Goal: Task Accomplishment & Management: Manage account settings

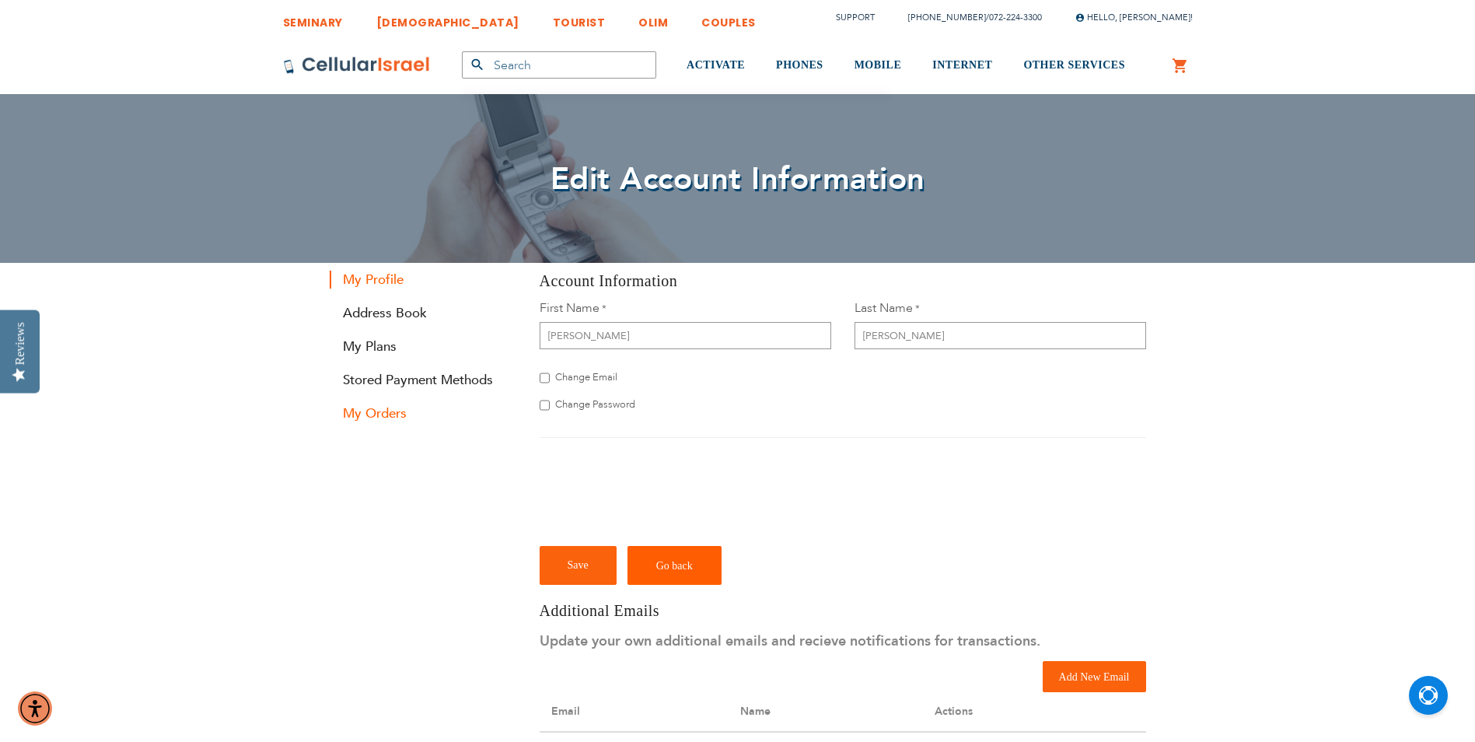
type input "[EMAIL_ADDRESS][DOMAIN_NAME]"
click at [372, 413] on link "My Orders" at bounding box center [423, 413] width 187 height 18
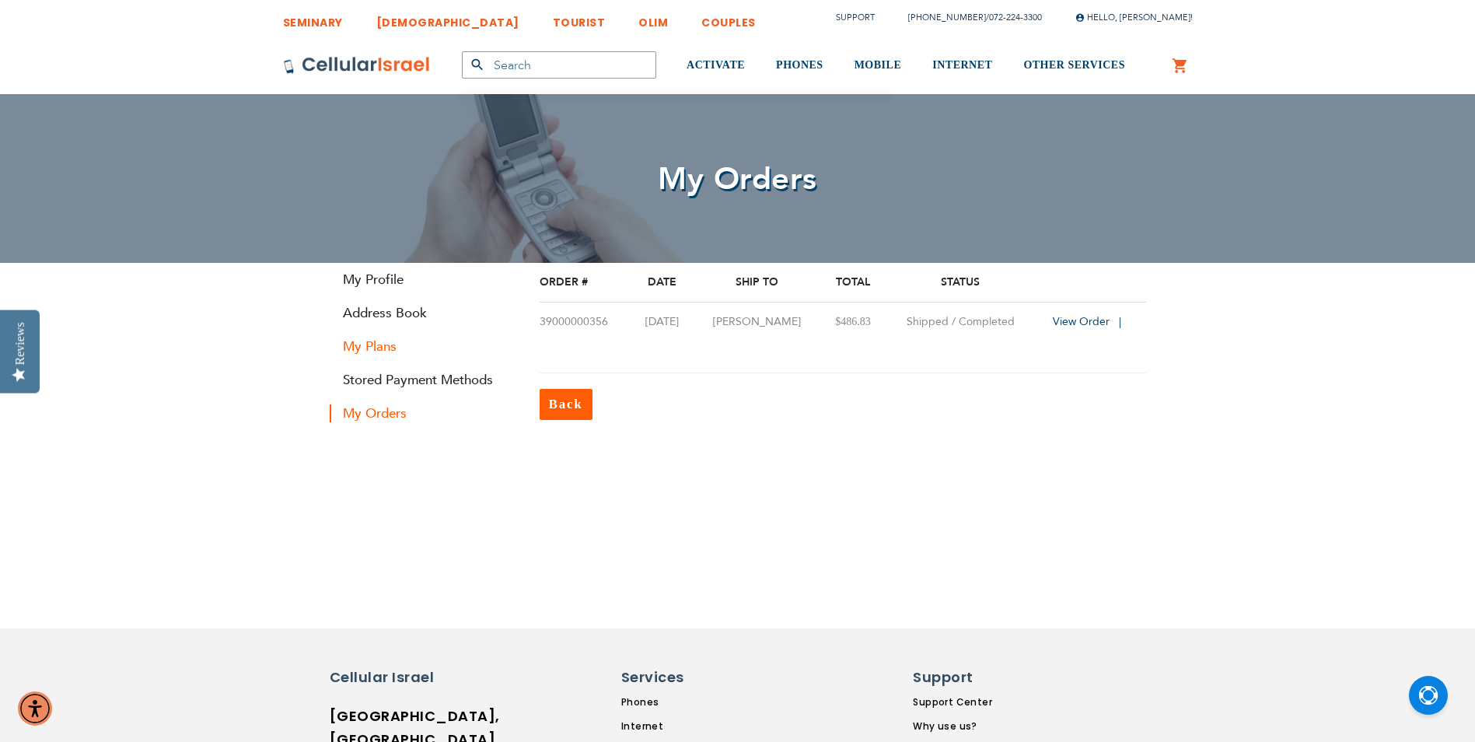
type input "[EMAIL_ADDRESS][DOMAIN_NAME]"
click at [394, 348] on link "My Plans" at bounding box center [423, 346] width 187 height 18
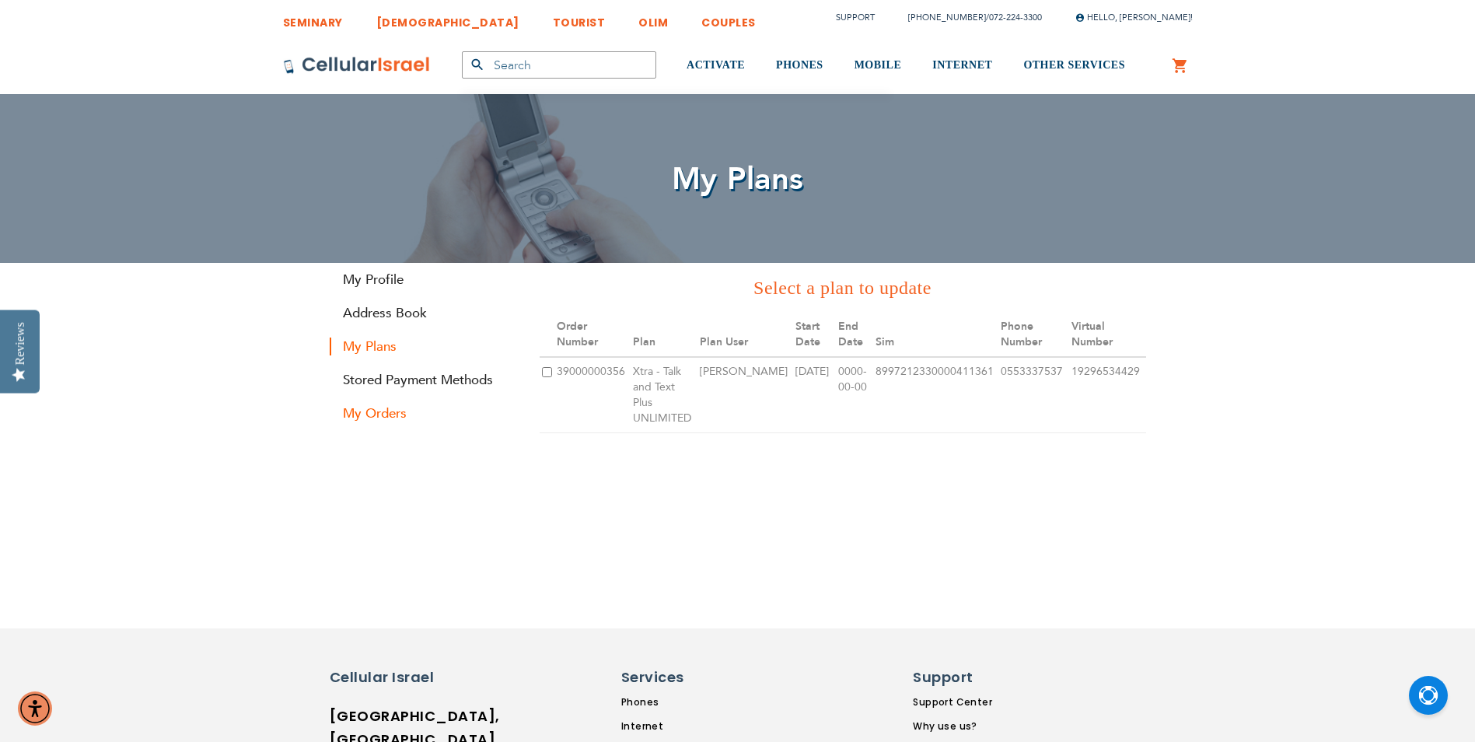
type input "[EMAIL_ADDRESS][DOMAIN_NAME]"
click at [568, 378] on td "39000000356" at bounding box center [592, 395] width 76 height 76
click at [548, 372] on input "checkbox" at bounding box center [547, 372] width 10 height 10
checkbox input "true"
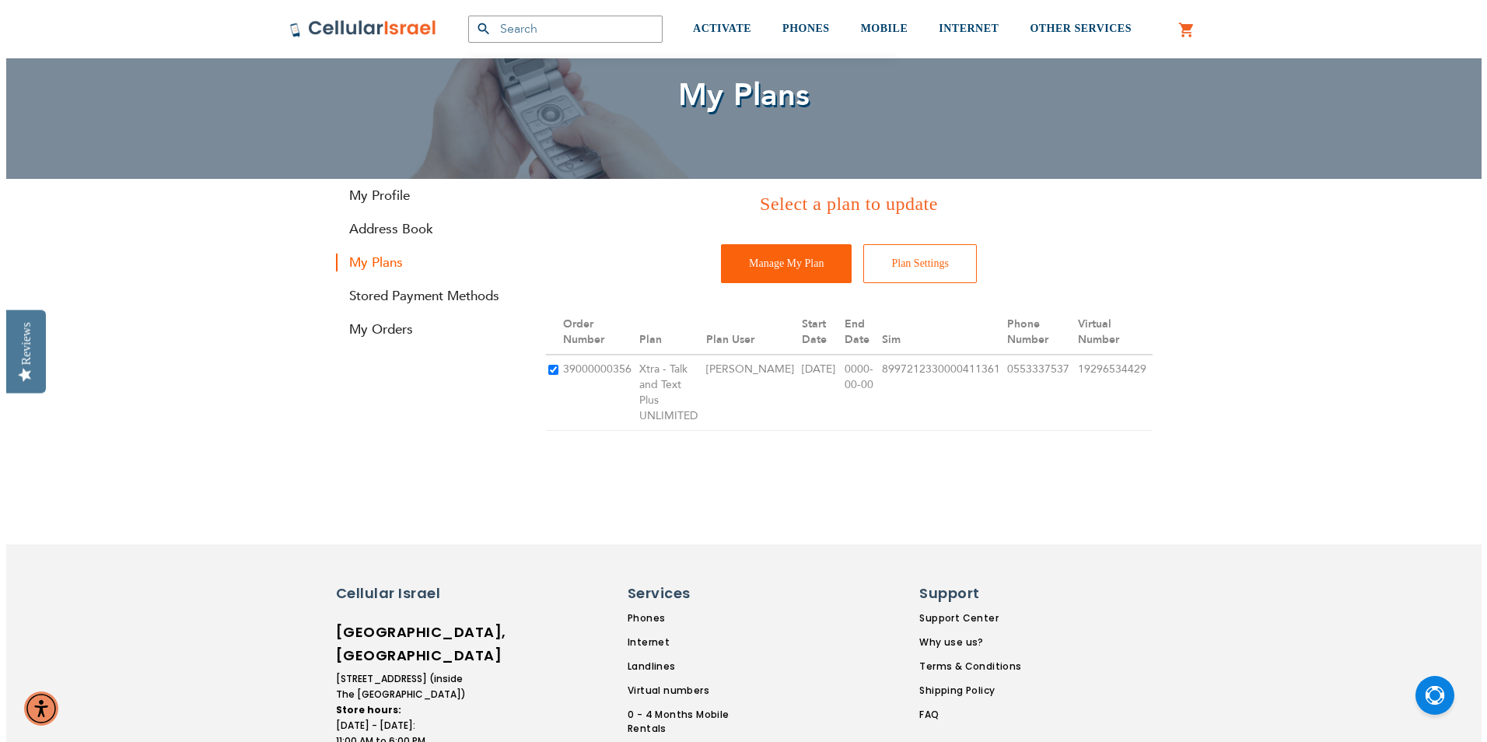
scroll to position [78, 0]
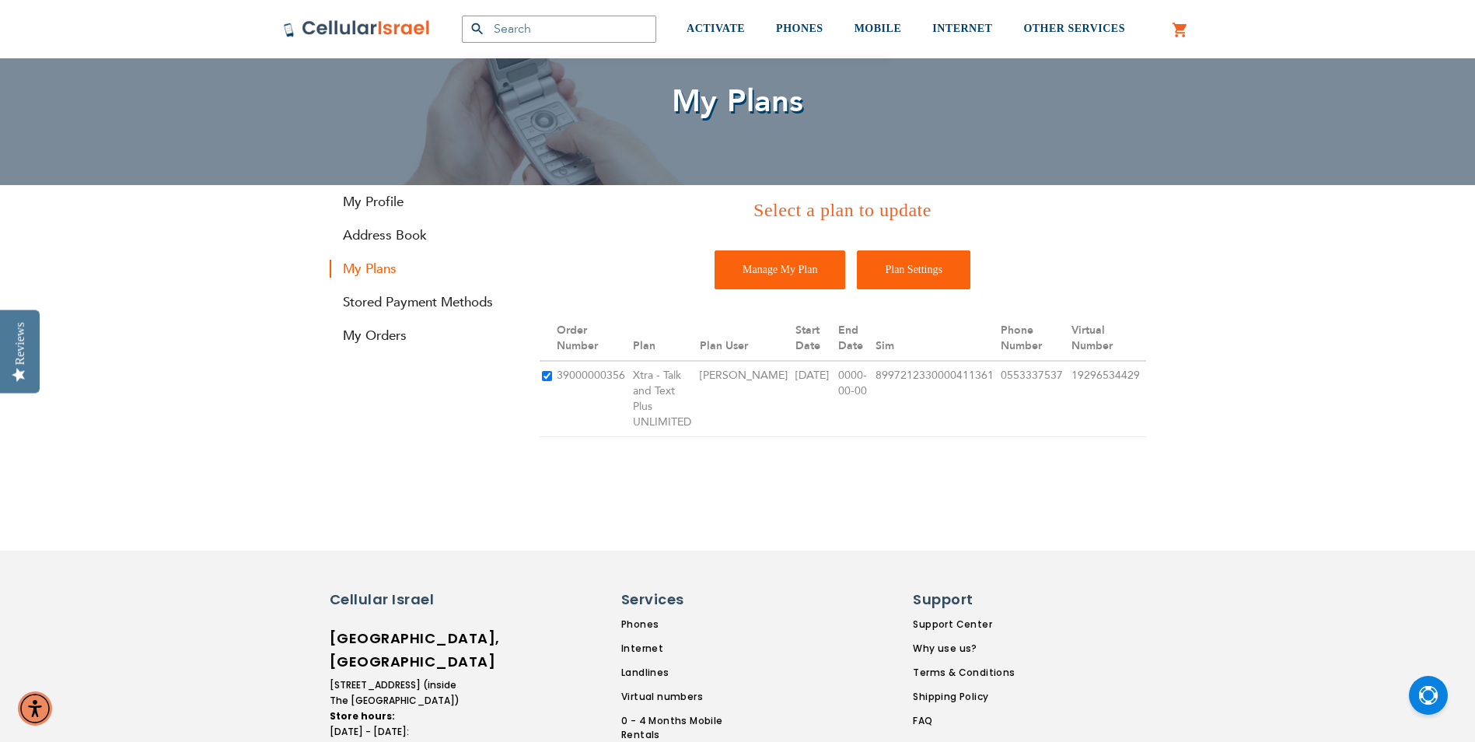
click at [897, 270] on input "Plan Settings" at bounding box center [914, 269] width 114 height 39
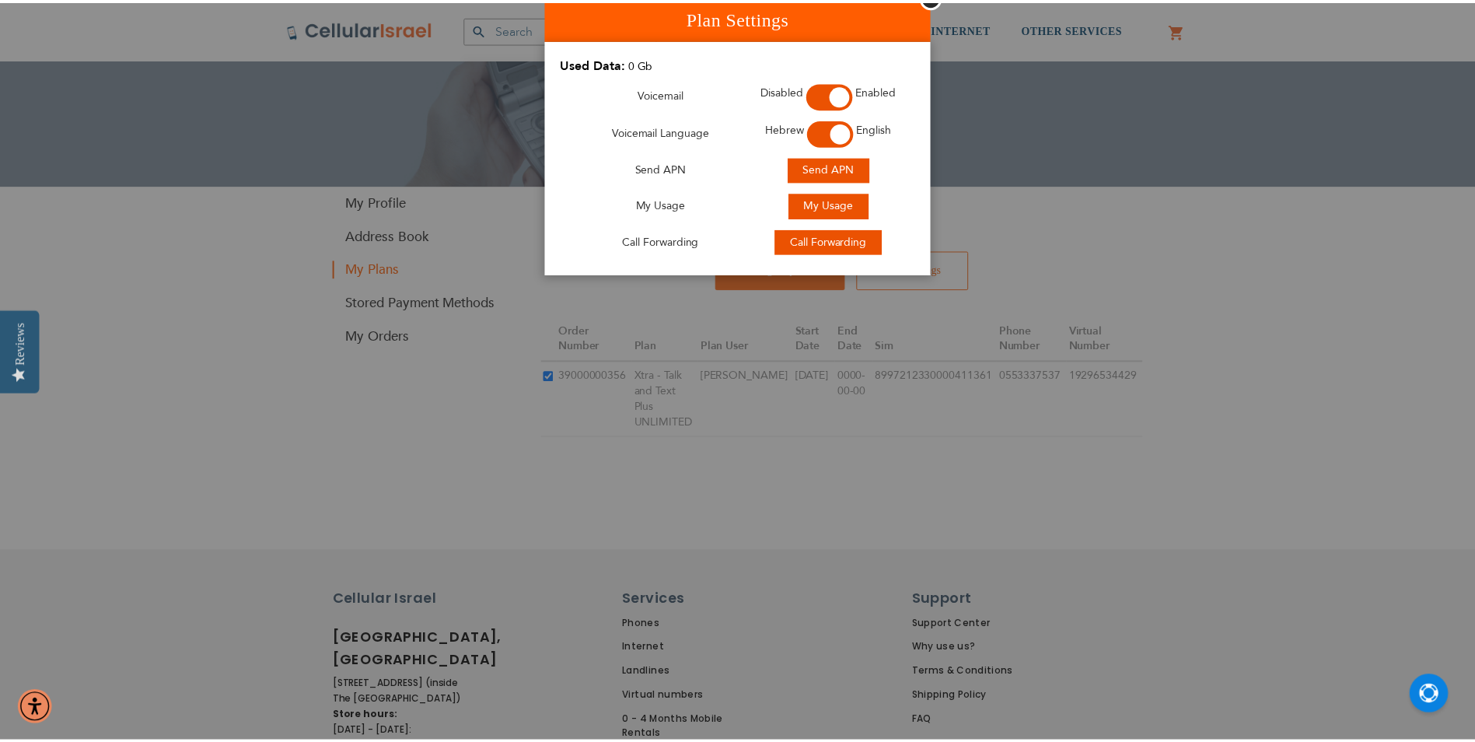
scroll to position [62, 0]
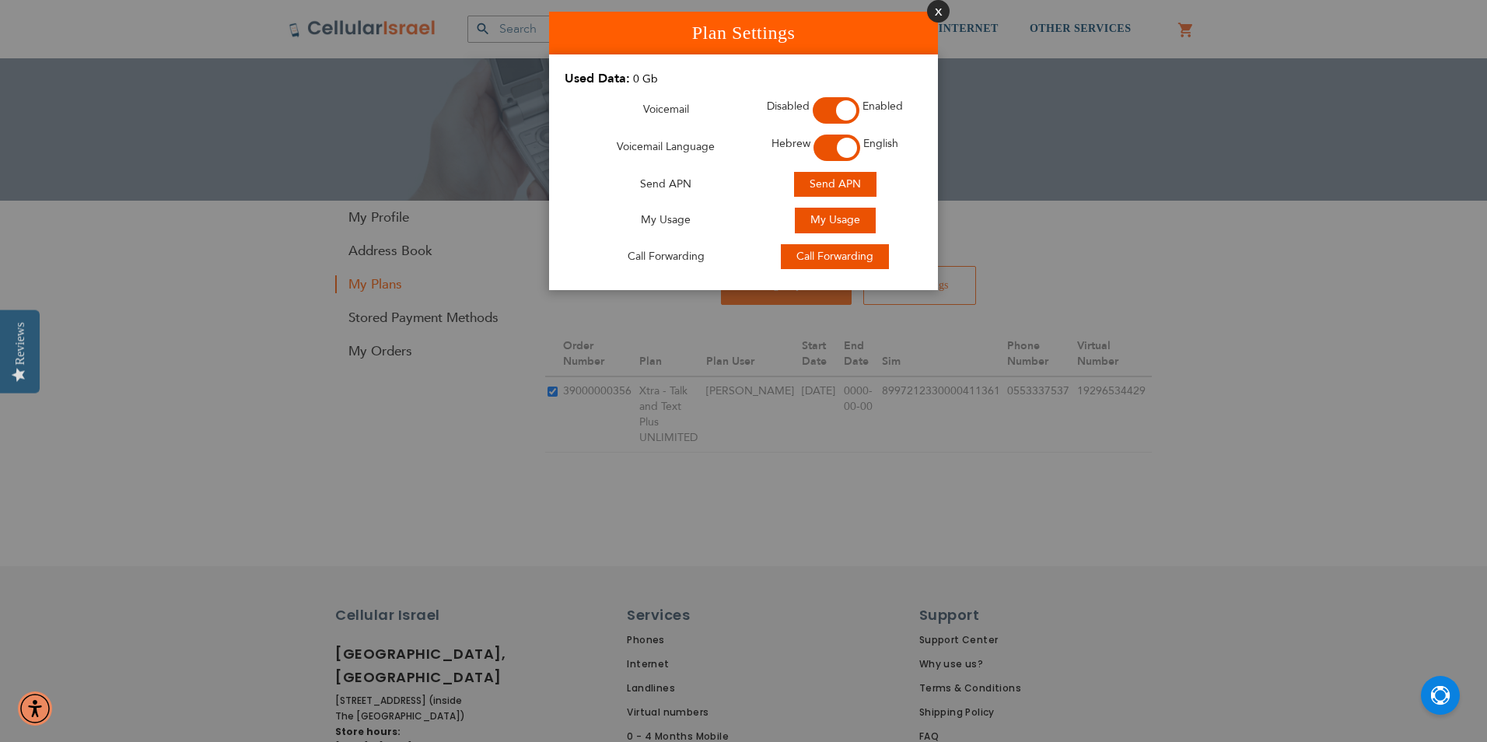
click at [935, 12] on button "Close" at bounding box center [938, 11] width 23 height 23
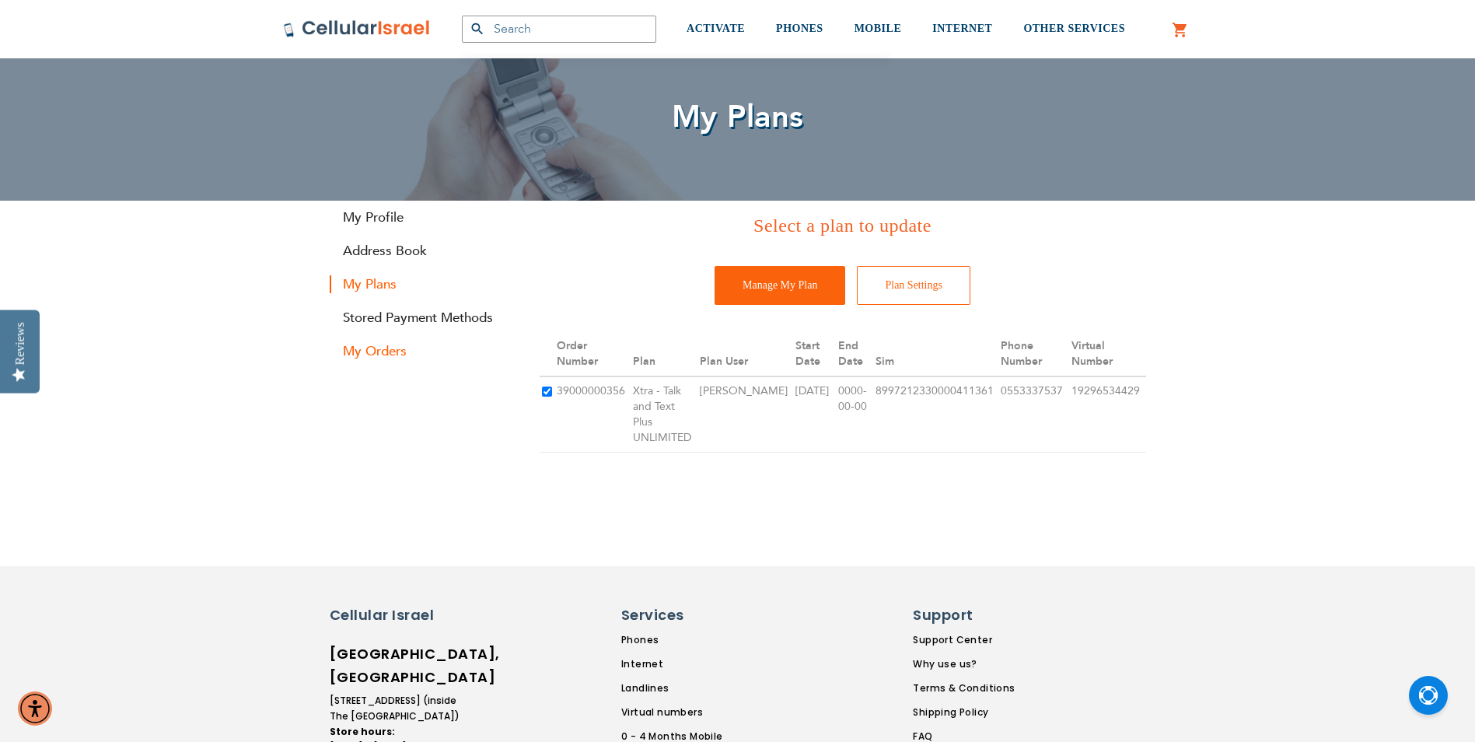
click at [388, 355] on link "My Orders" at bounding box center [423, 351] width 187 height 18
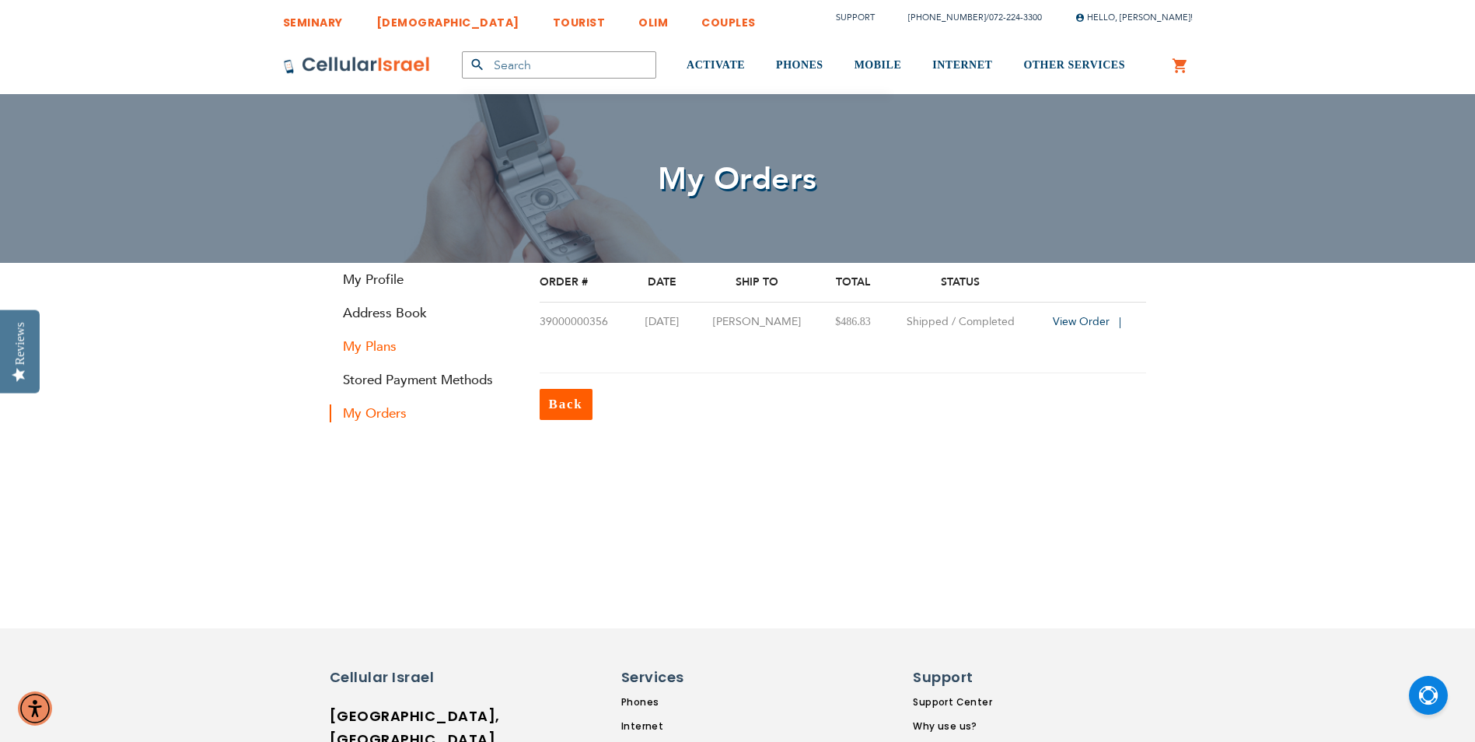
type input "[EMAIL_ADDRESS][DOMAIN_NAME]"
click at [393, 344] on link "My Plans" at bounding box center [423, 346] width 187 height 18
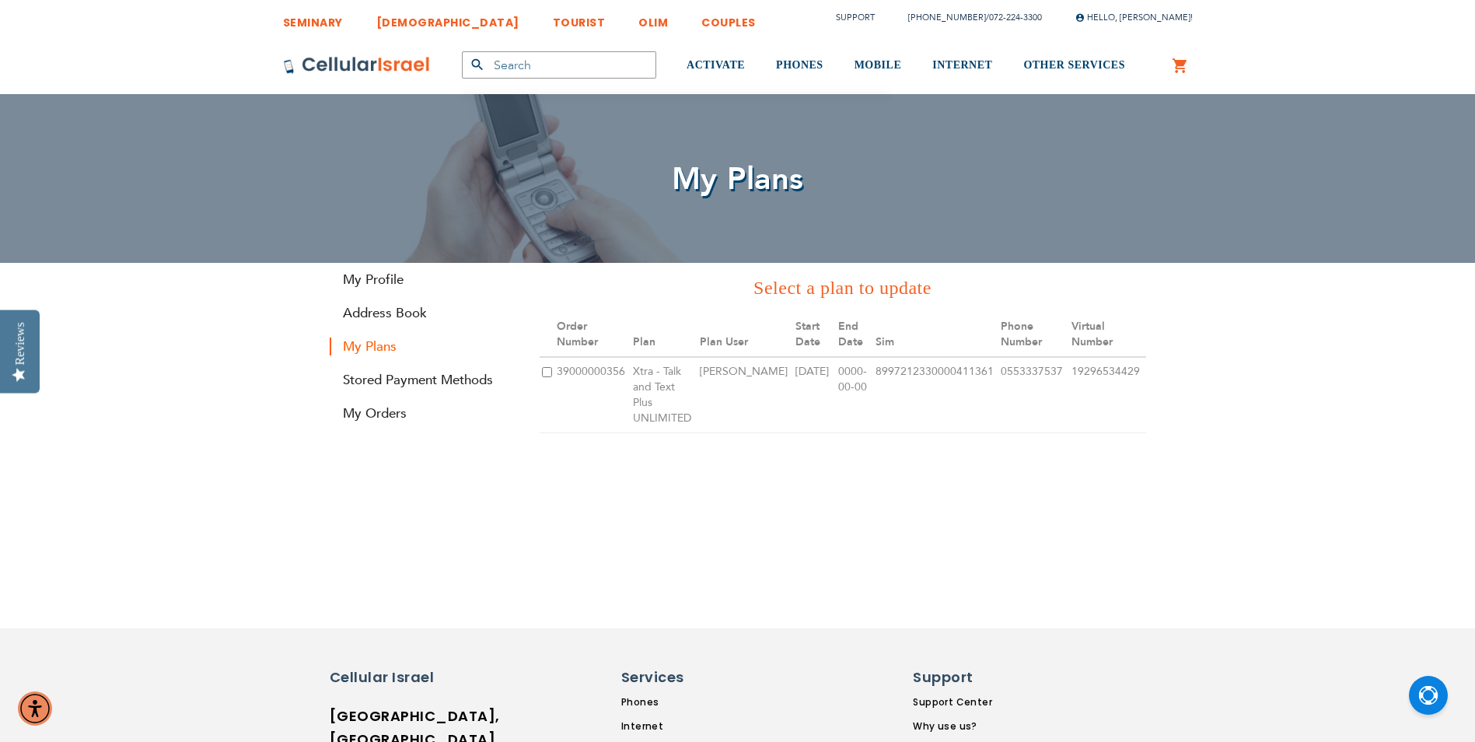
type input "[EMAIL_ADDRESS][DOMAIN_NAME]"
click at [550, 372] on input "checkbox" at bounding box center [547, 372] width 10 height 10
checkbox input "true"
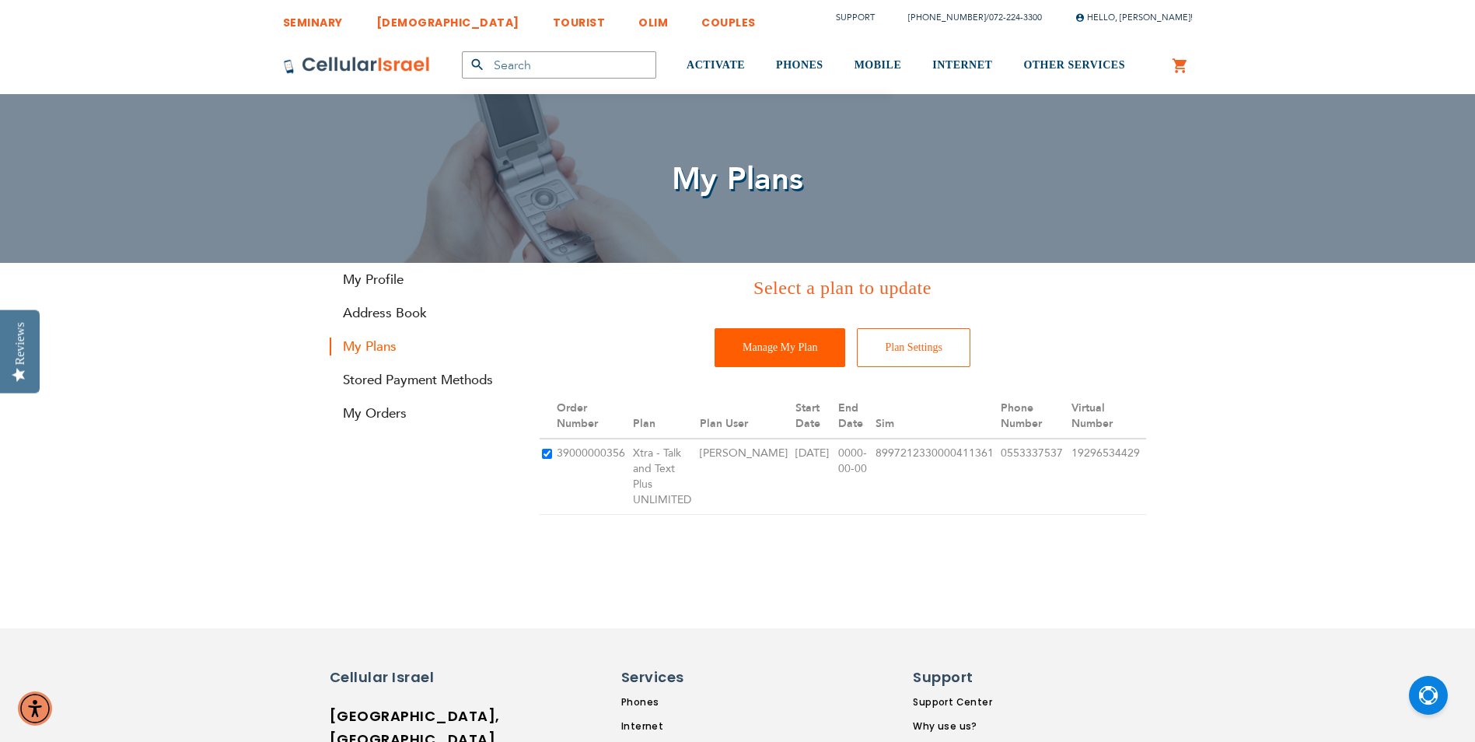
click at [771, 362] on input "Manage My Plan" at bounding box center [780, 347] width 131 height 39
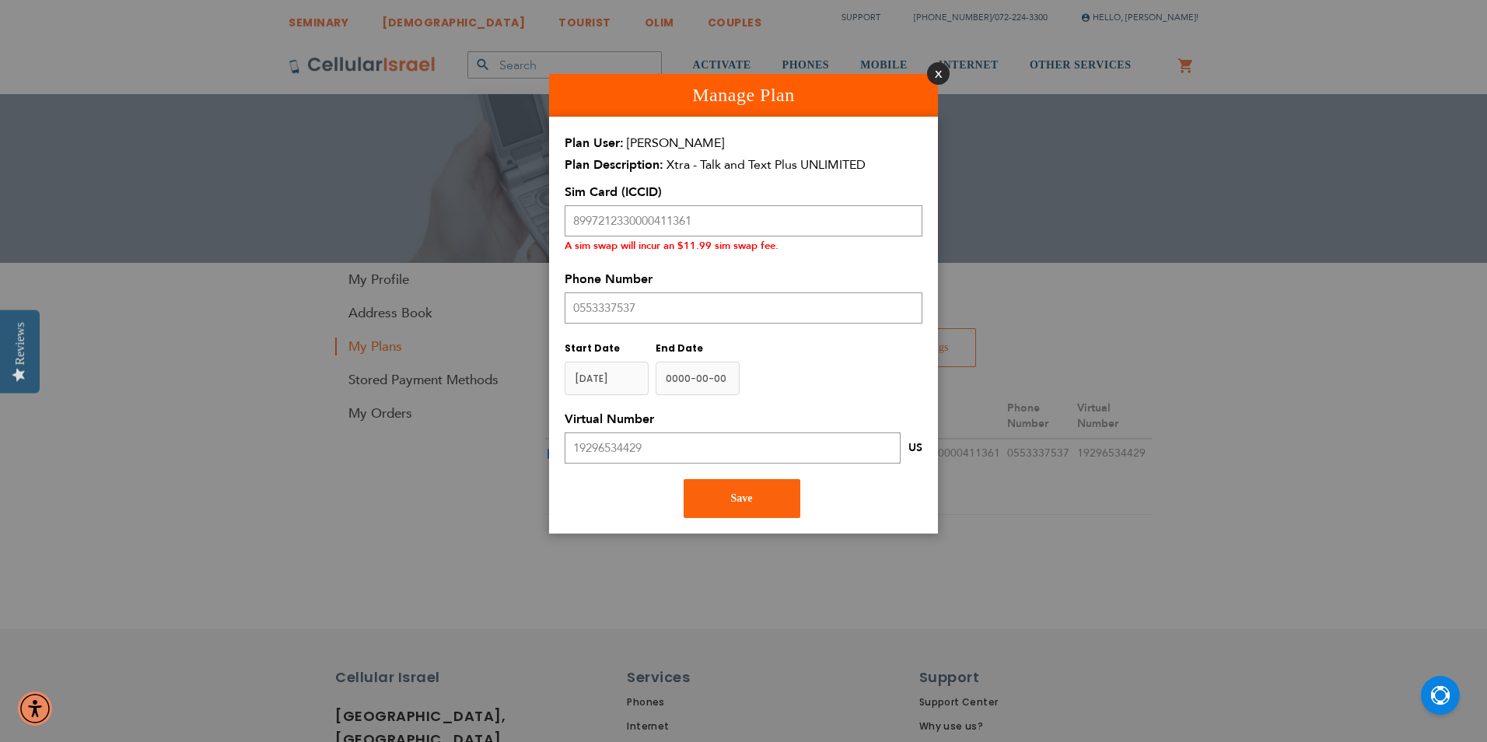
click at [939, 77] on button "Close" at bounding box center [938, 73] width 23 height 23
